Goal: Navigation & Orientation: Find specific page/section

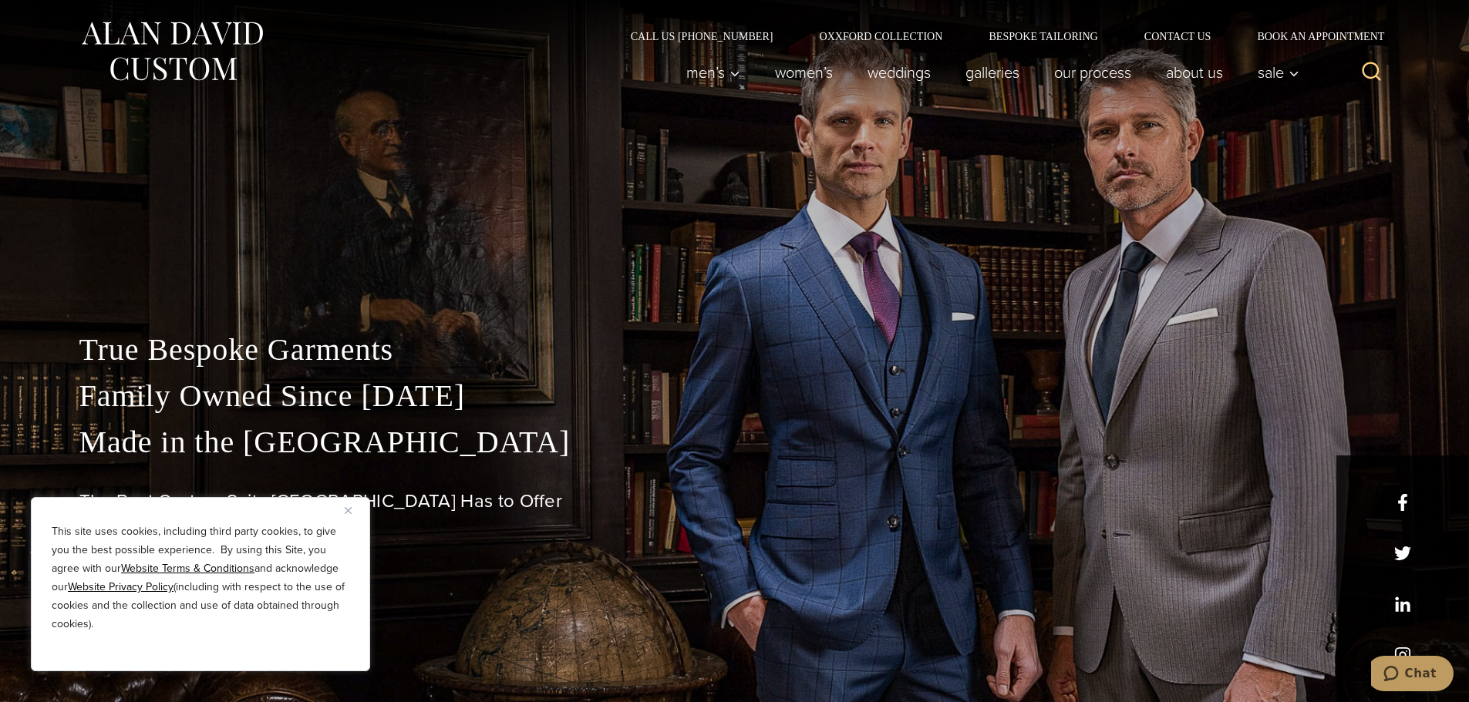
click at [348, 511] on img "Close" at bounding box center [348, 510] width 7 height 7
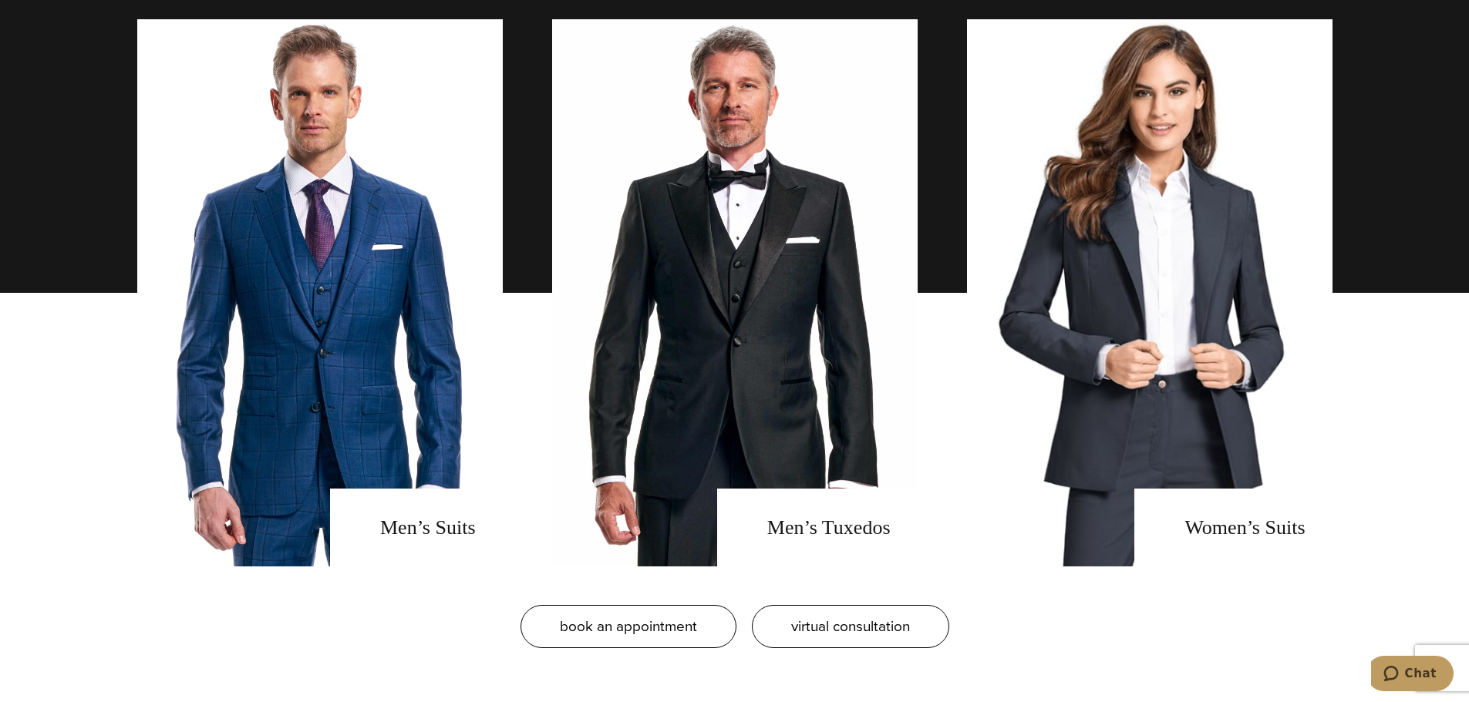
scroll to position [1234, 0]
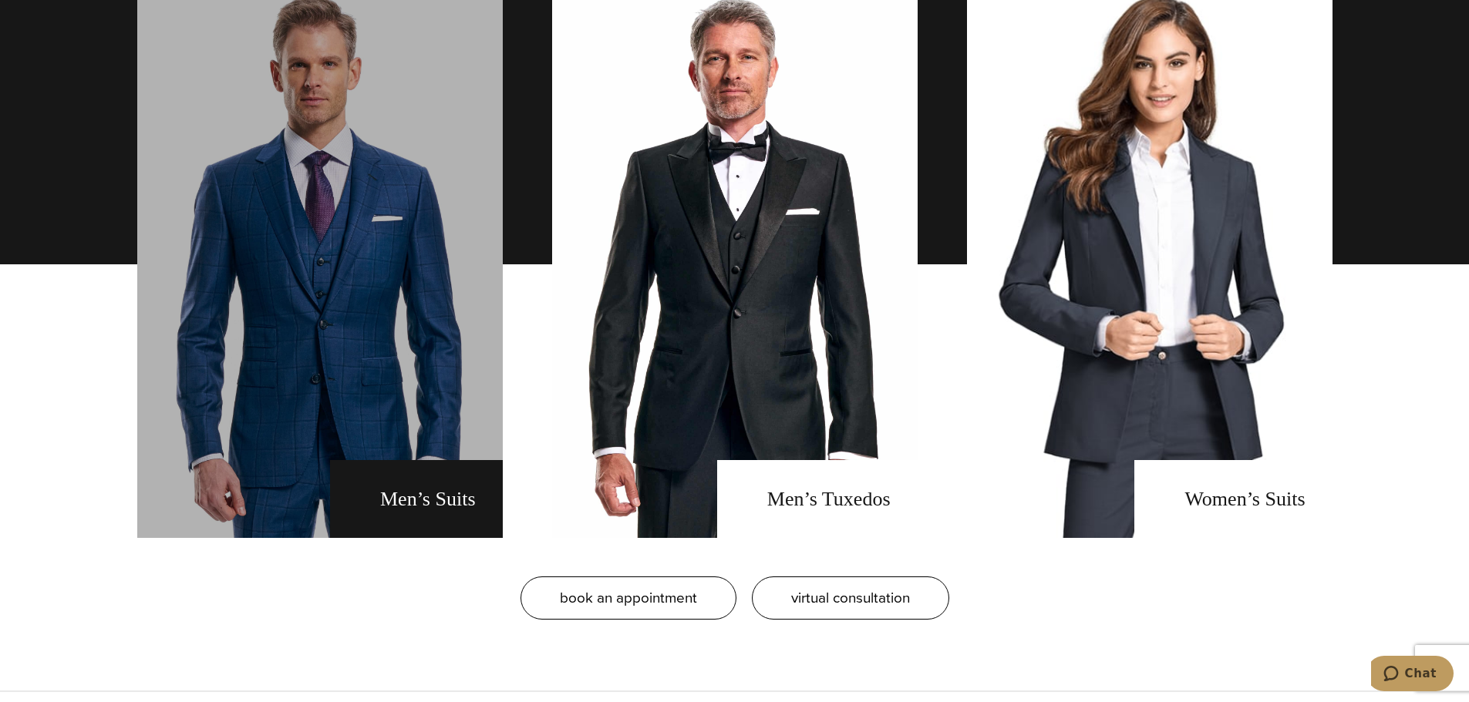
click at [372, 348] on link "men's suits" at bounding box center [319, 264] width 365 height 547
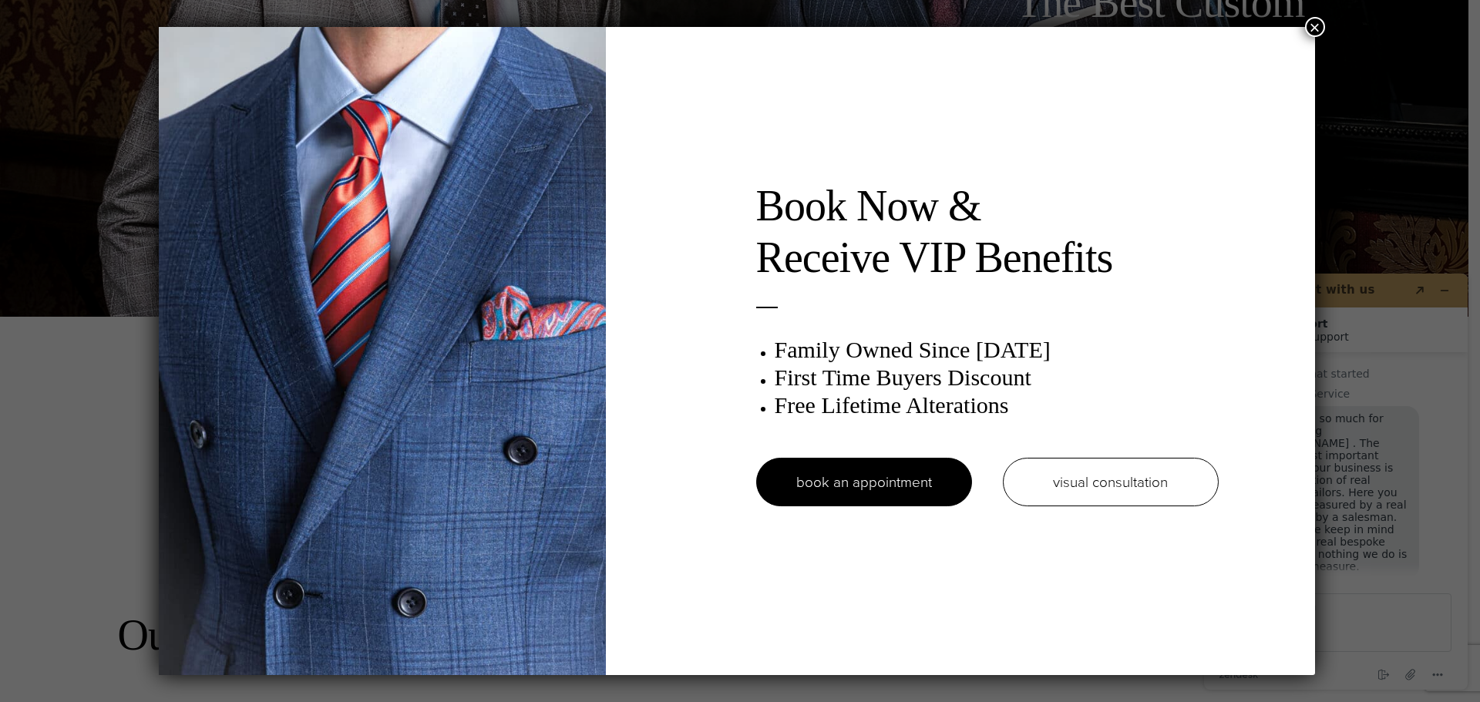
click at [1321, 26] on button "×" at bounding box center [1315, 27] width 20 height 20
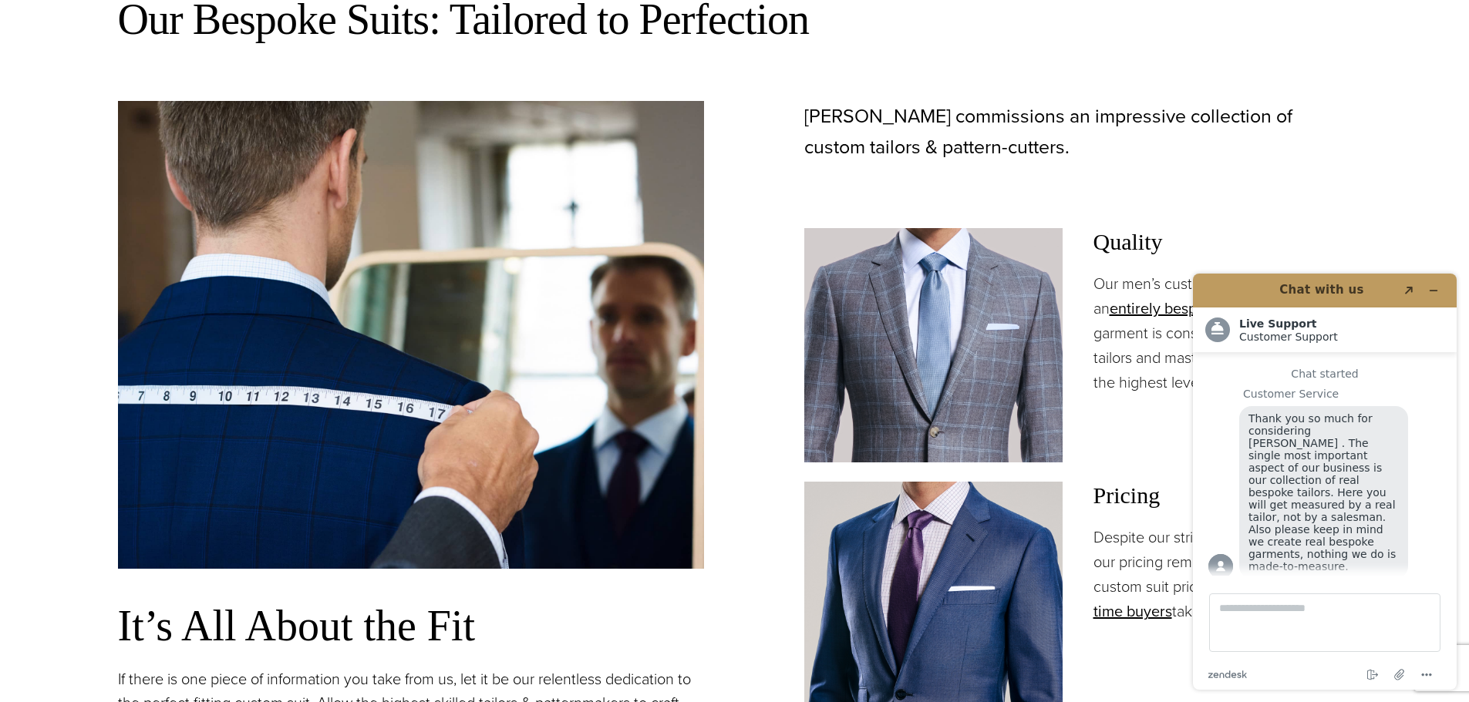
scroll to position [1002, 0]
click at [1433, 290] on icon "Minimize widget" at bounding box center [1433, 290] width 11 height 11
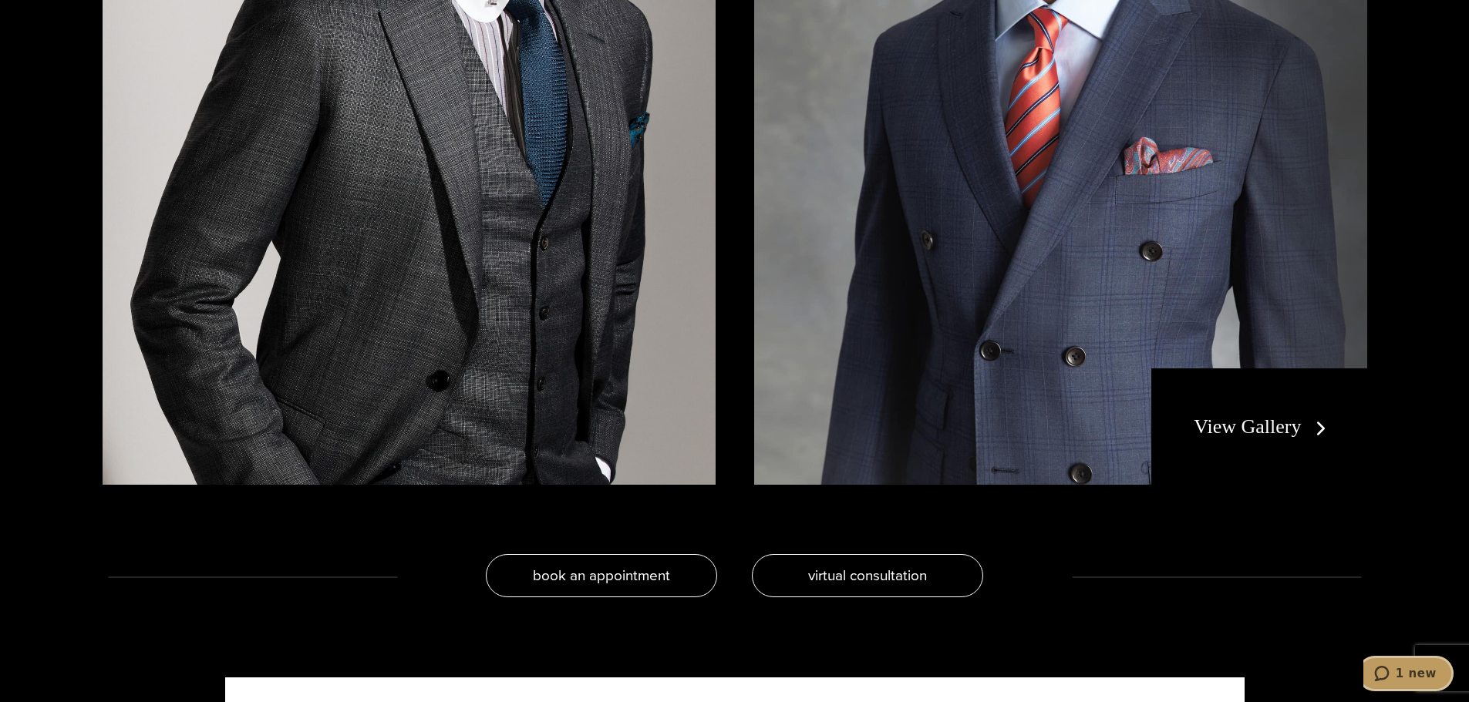
scroll to position [3392, 0]
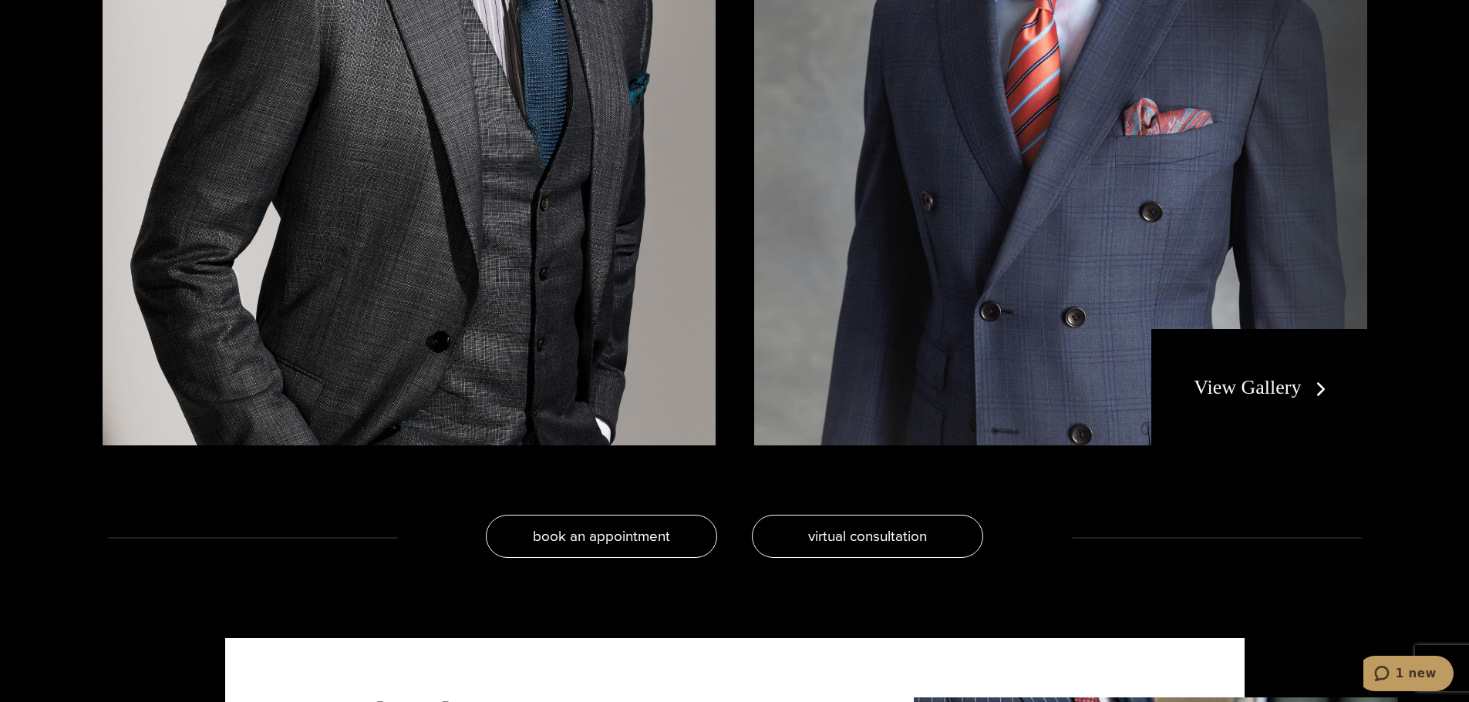
click at [1314, 385] on link "View Gallery" at bounding box center [1262, 387] width 138 height 22
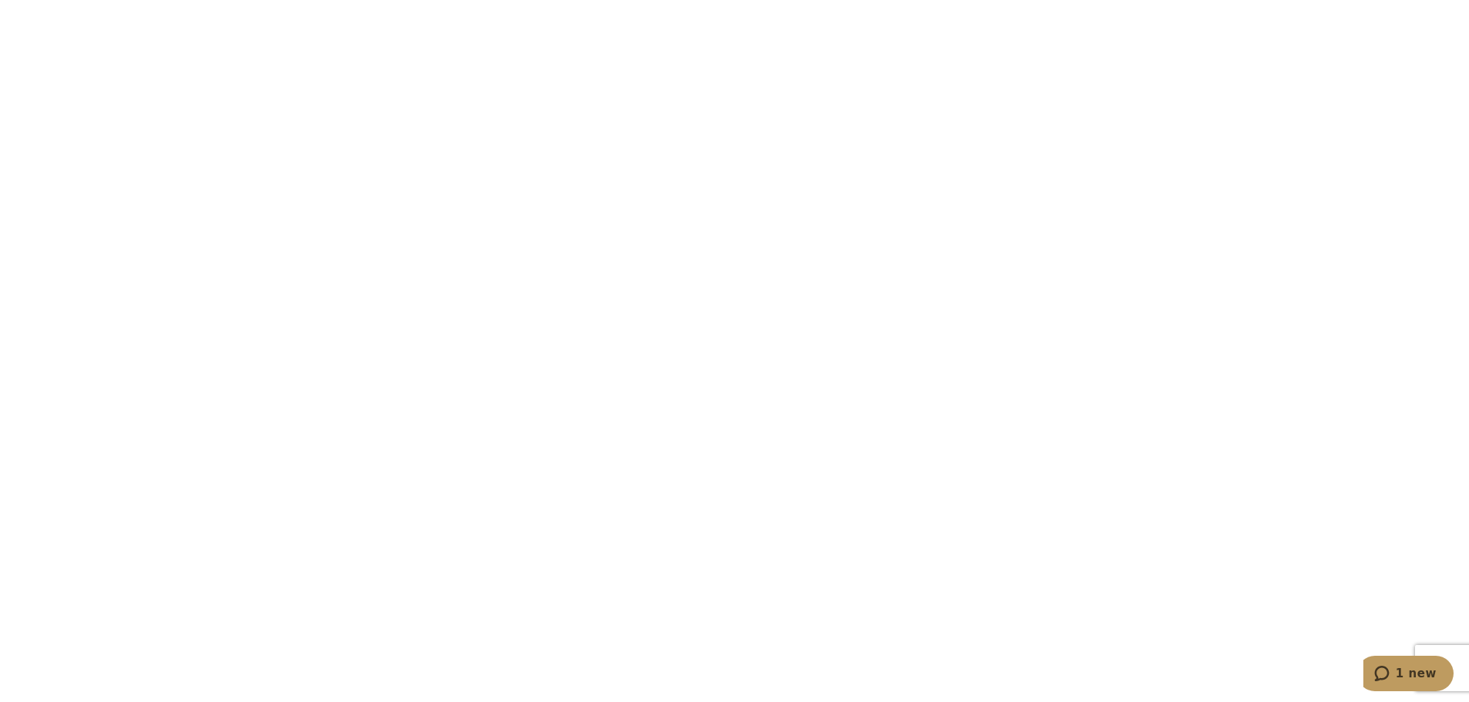
scroll to position [7247, 0]
